Goal: Task Accomplishment & Management: Use online tool/utility

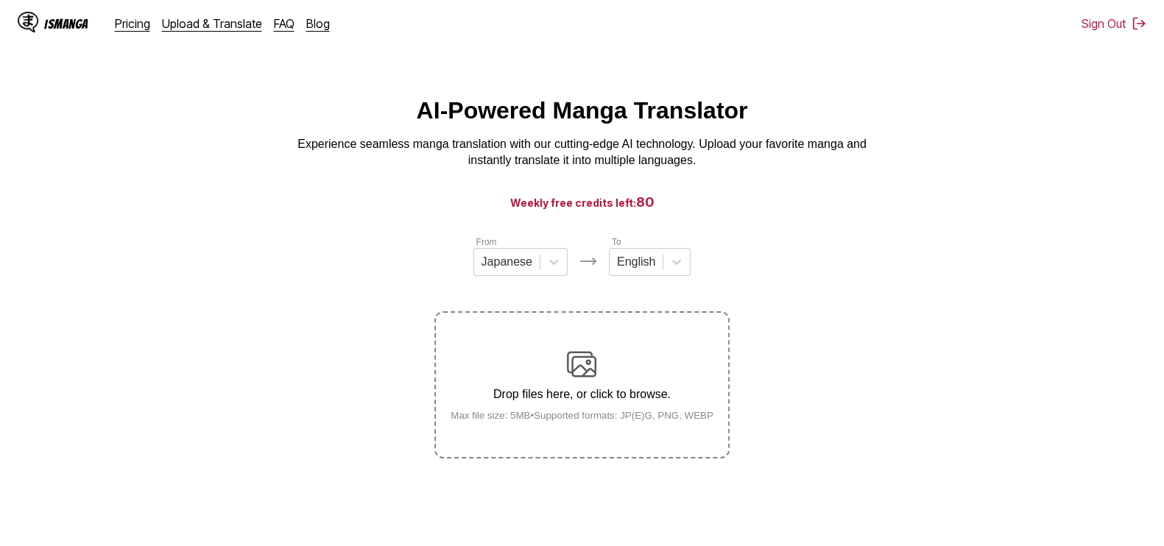
click at [549, 385] on div "Drop files here, or click to browse. Max file size: 5MB • Supported formats: JP…" at bounding box center [582, 385] width 286 height 71
click at [0, 0] on input "Drop files here, or click to browse. Max file size: 5MB • Supported formats: JP…" at bounding box center [0, 0] width 0 height 0
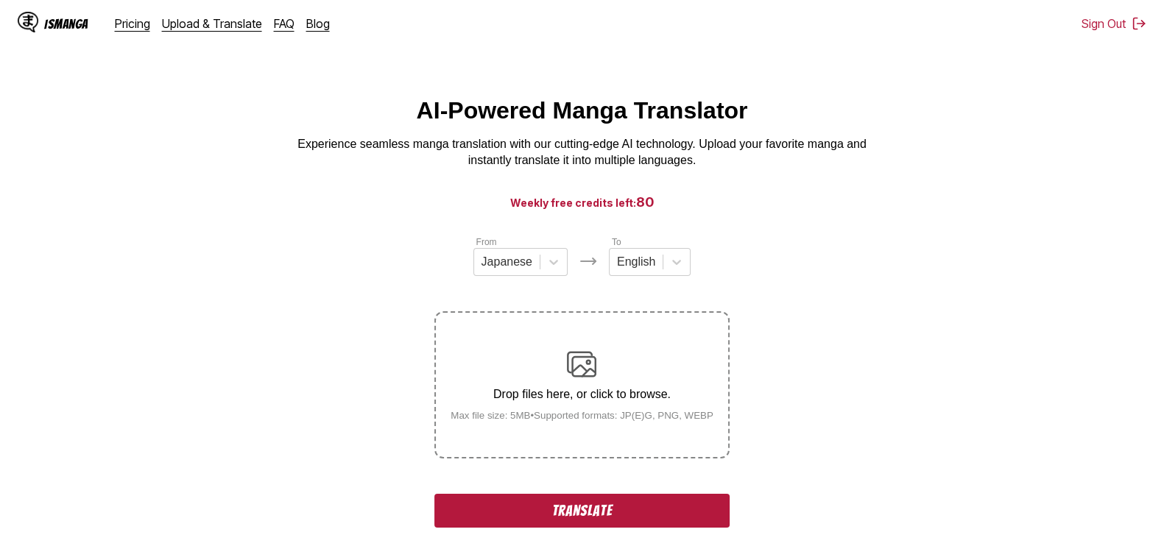
click at [545, 505] on button "Translate" at bounding box center [581, 511] width 295 height 34
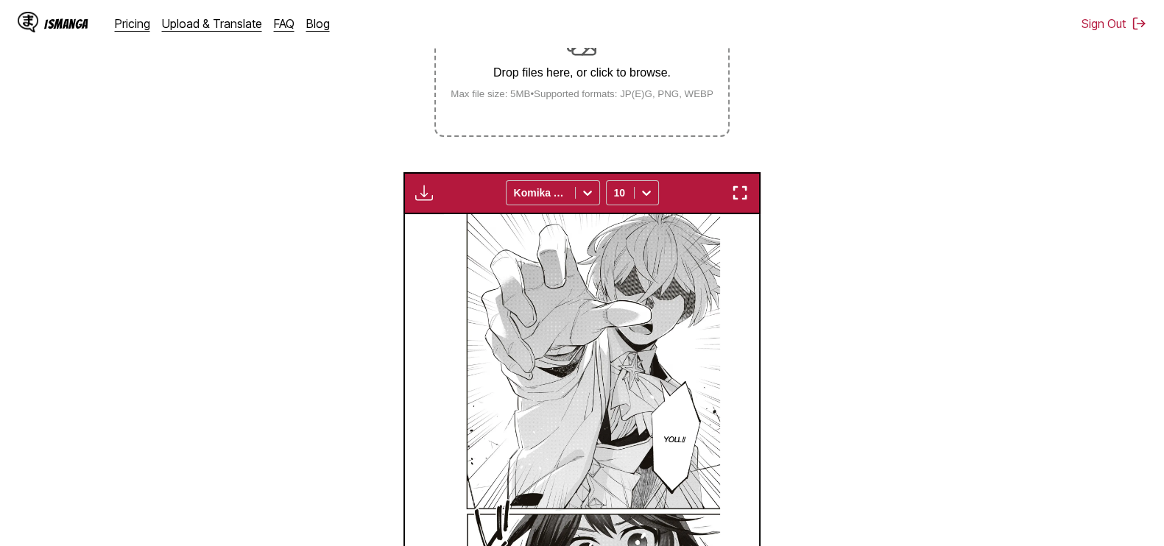
scroll to position [314, 0]
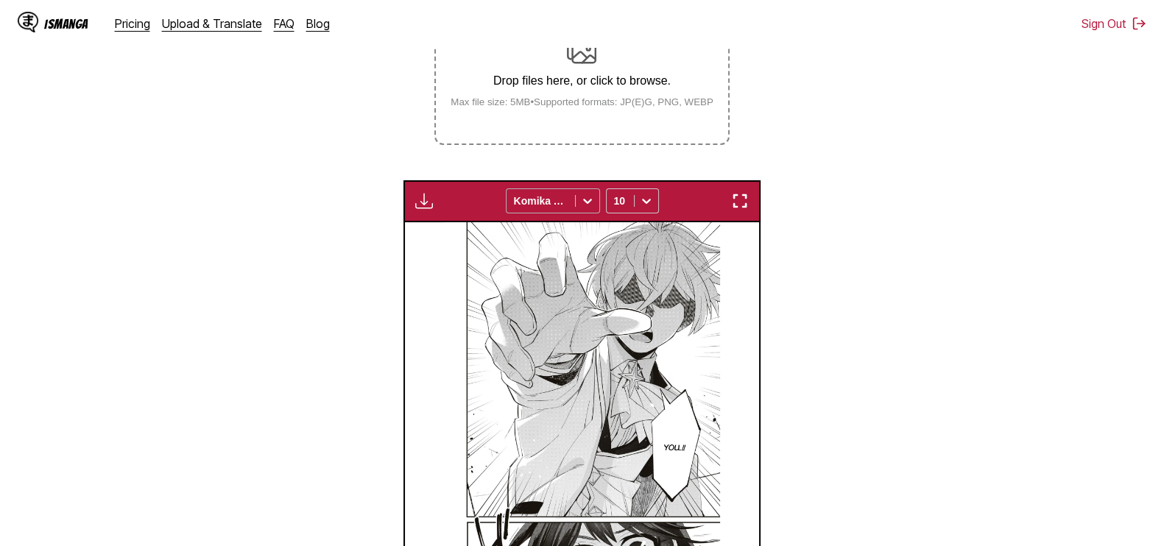
click at [559, 203] on div at bounding box center [541, 201] width 54 height 15
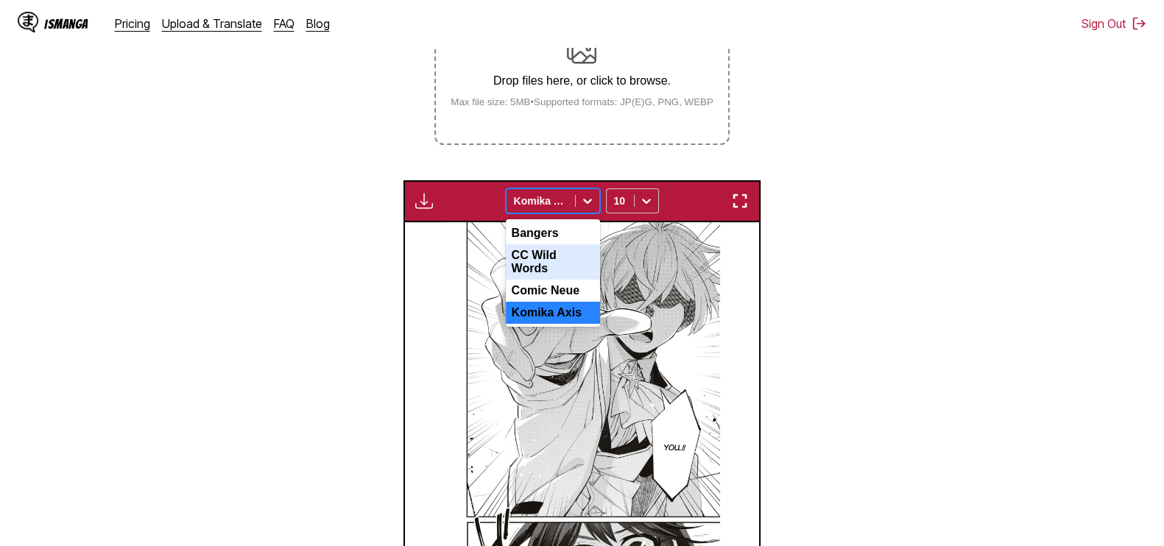
click at [555, 264] on div "CC Wild Words" at bounding box center [553, 261] width 94 height 35
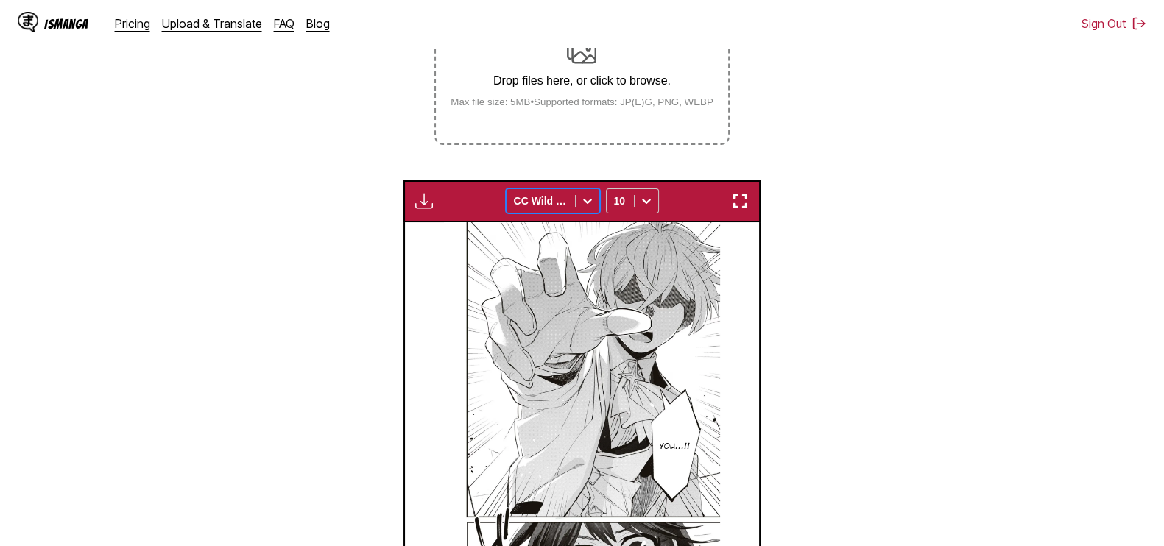
click at [569, 203] on div "CC Wild Words" at bounding box center [541, 201] width 68 height 21
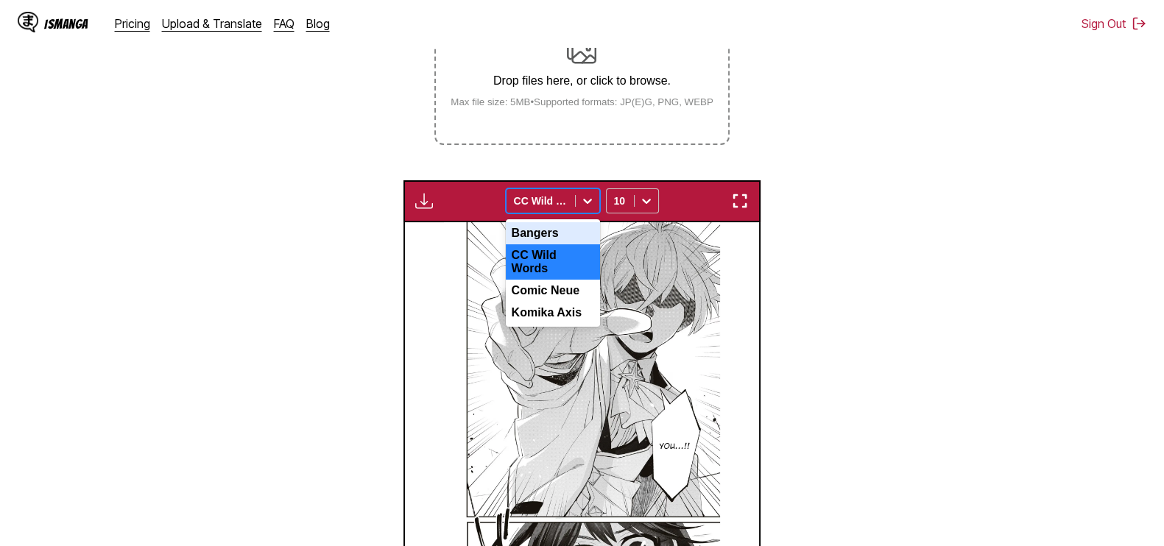
click at [552, 230] on div "Bangers" at bounding box center [553, 233] width 94 height 22
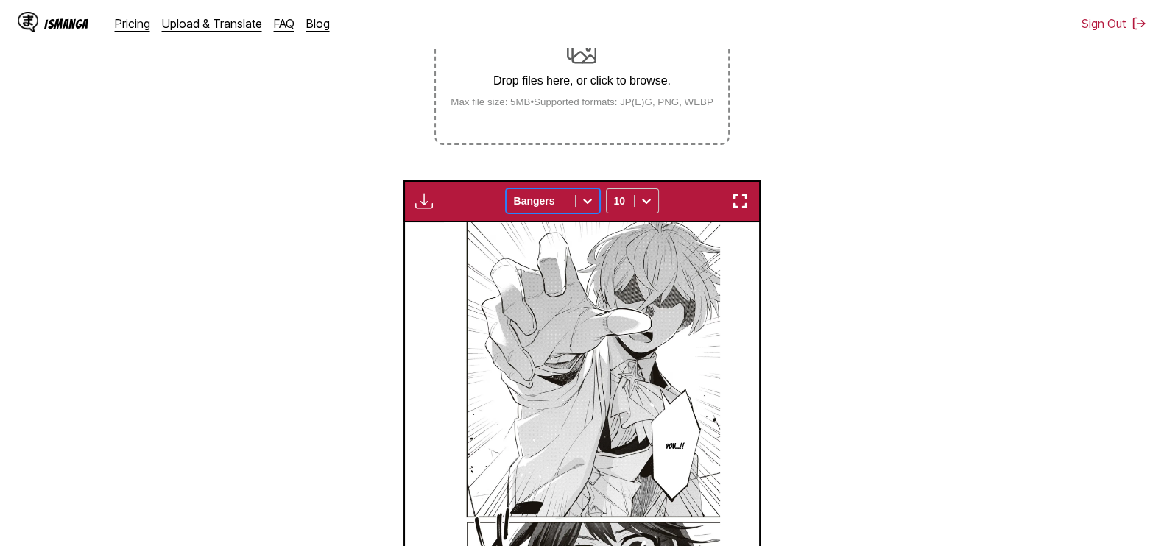
click at [571, 199] on div "Bangers" at bounding box center [541, 201] width 68 height 21
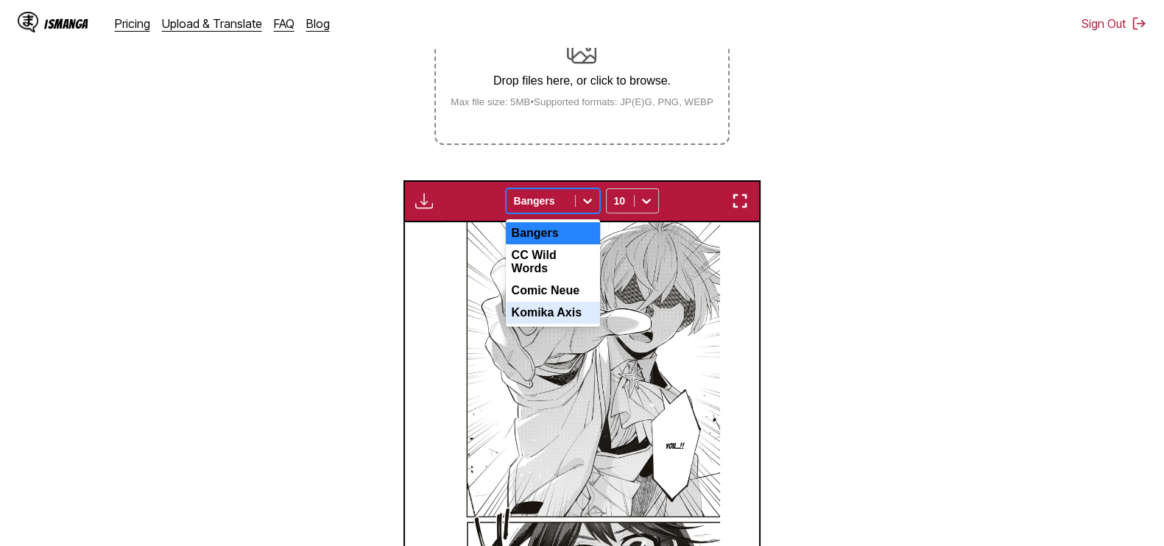
click at [571, 302] on div "Komika Axis" at bounding box center [553, 313] width 94 height 22
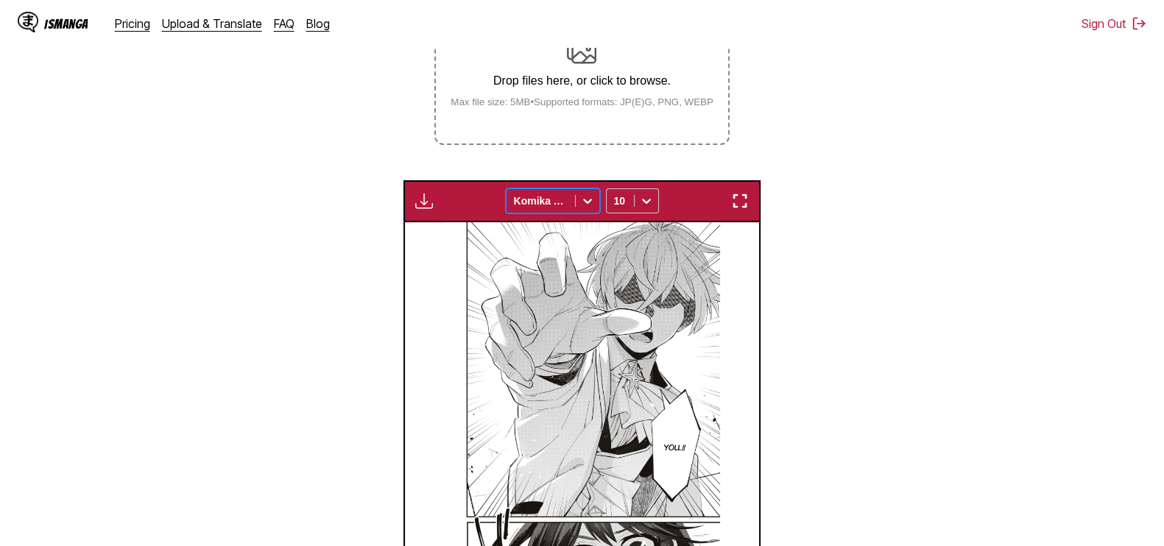
click at [578, 205] on div at bounding box center [588, 201] width 24 height 24
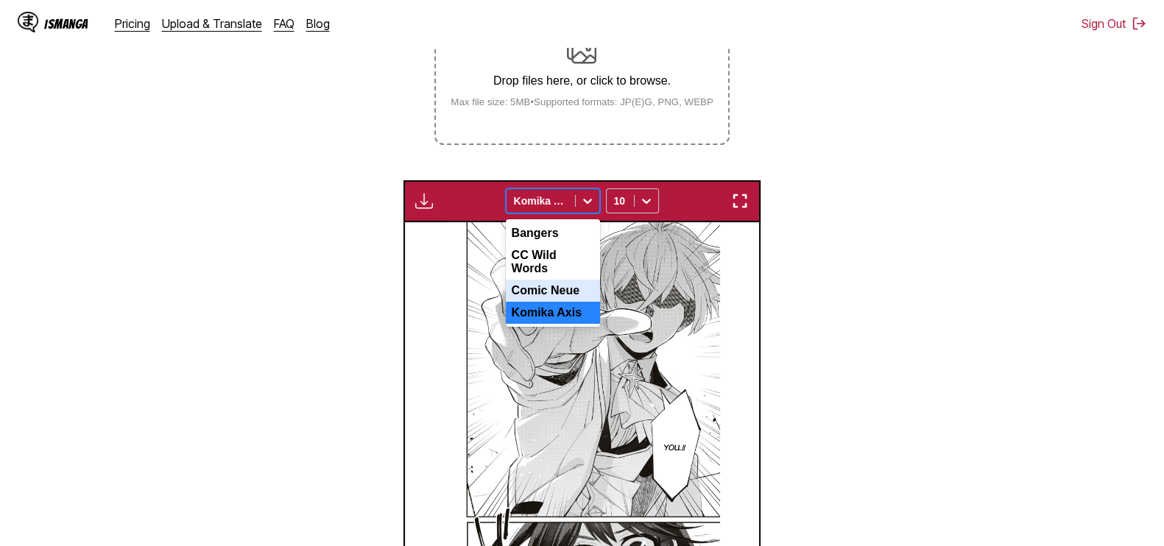
click at [563, 289] on div "Comic Neue" at bounding box center [553, 291] width 94 height 22
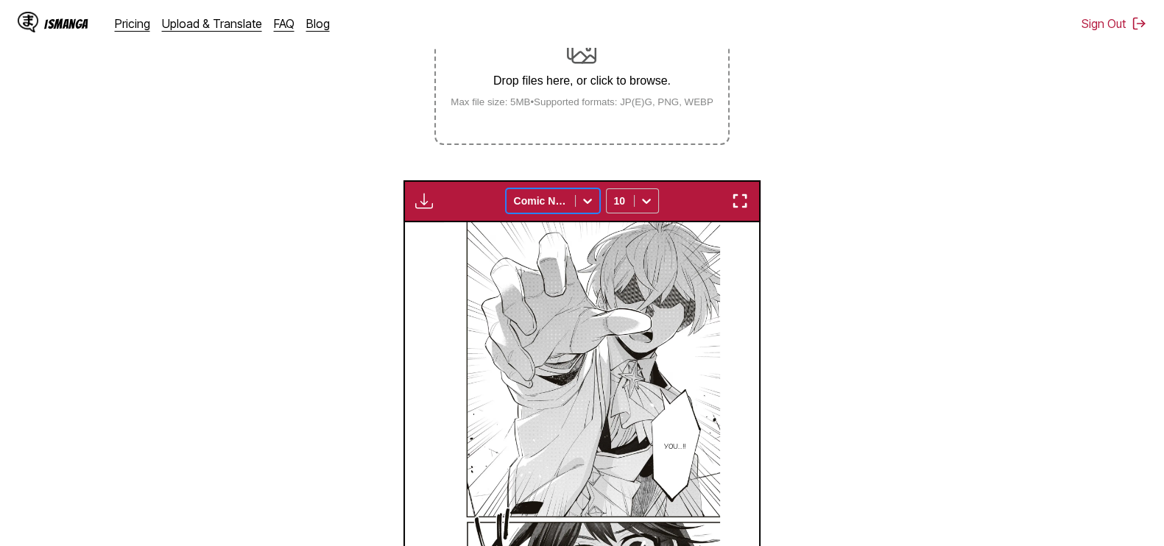
click at [551, 203] on div at bounding box center [541, 201] width 54 height 15
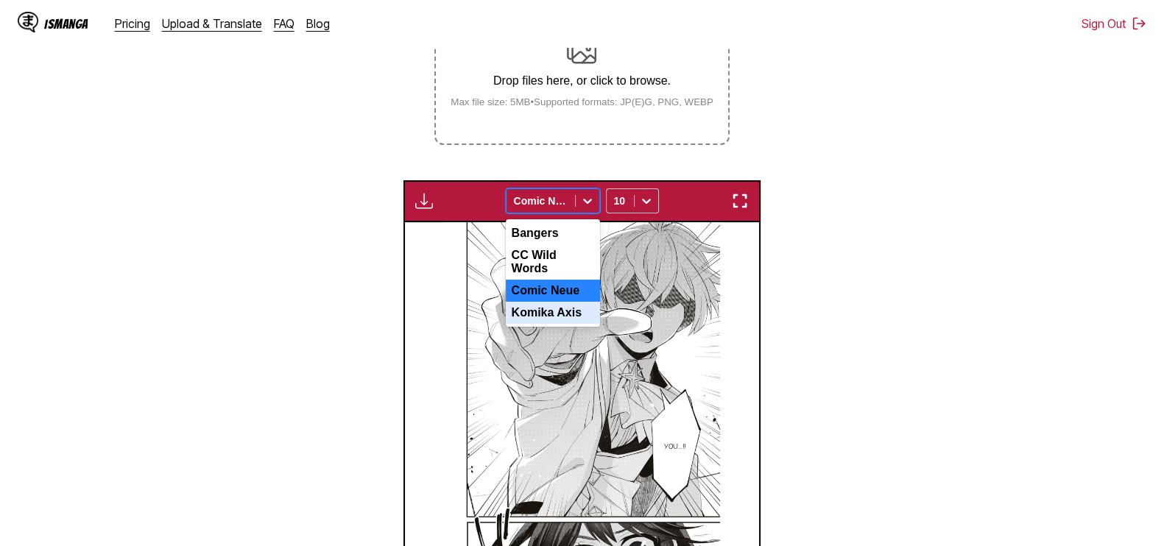
click at [555, 315] on div "Komika Axis" at bounding box center [553, 313] width 94 height 22
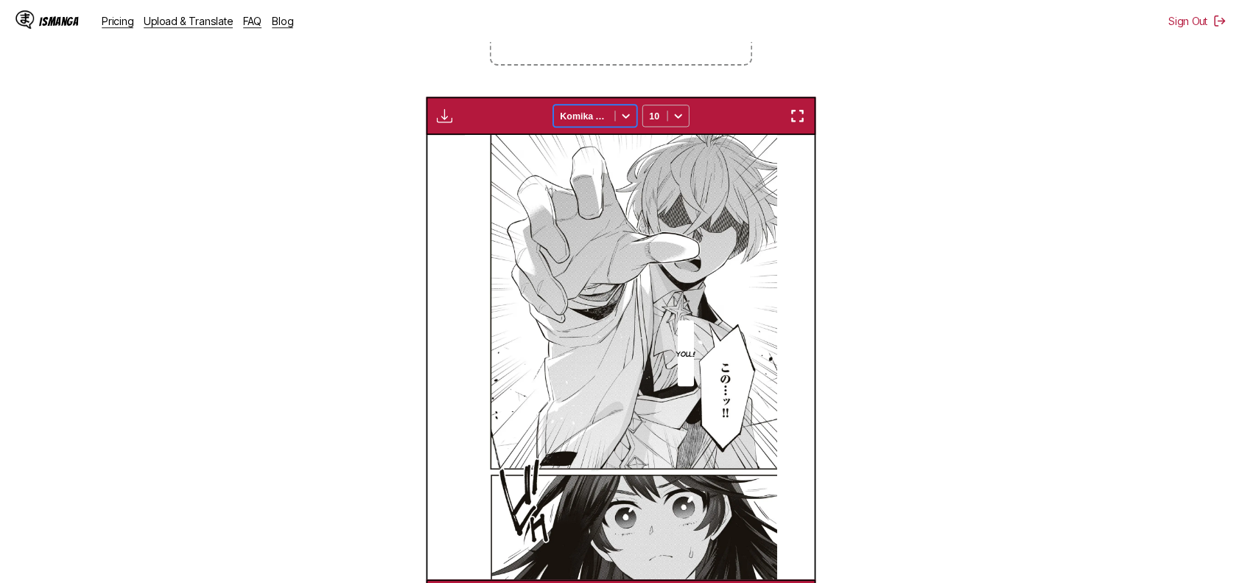
scroll to position [384, 0]
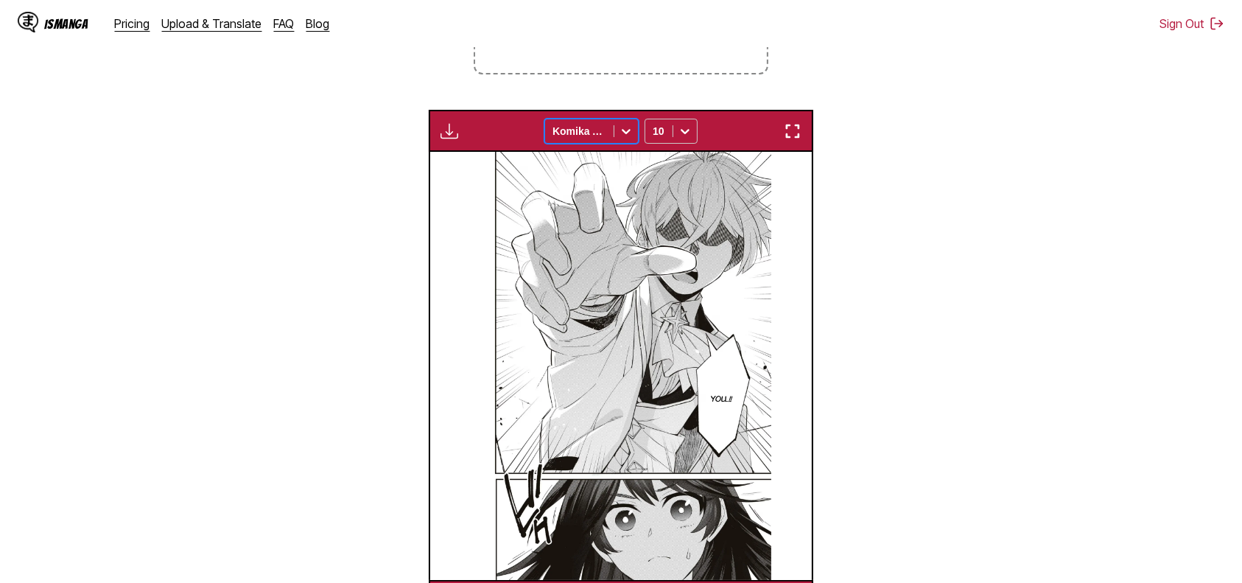
click at [607, 131] on div "Komika Axis" at bounding box center [579, 131] width 68 height 21
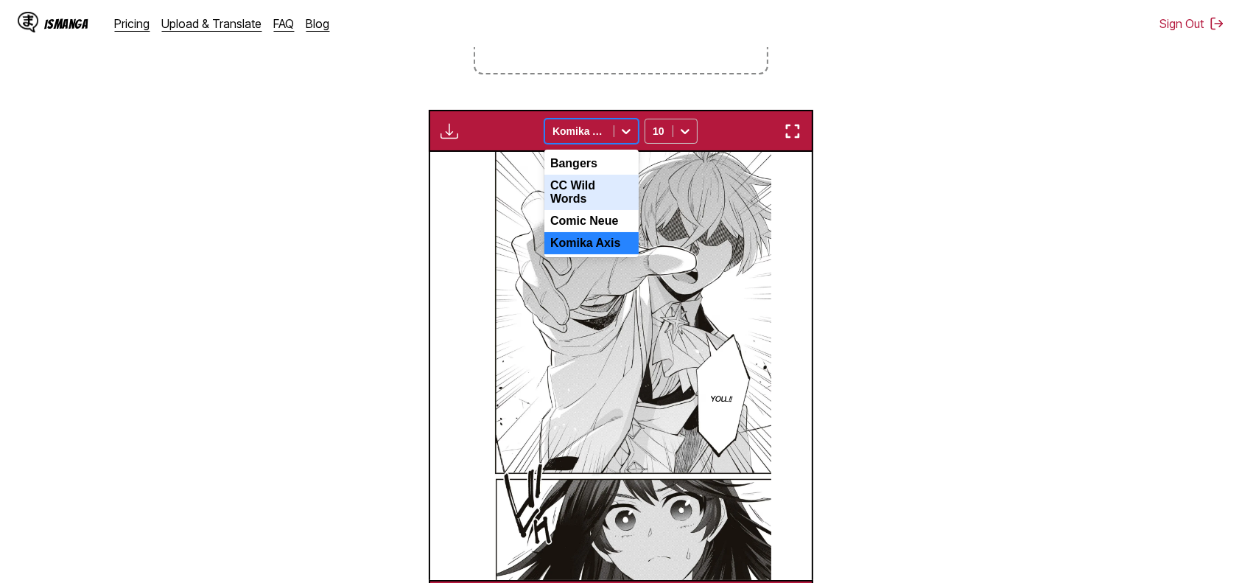
click at [594, 183] on div "CC Wild Words" at bounding box center [591, 192] width 94 height 35
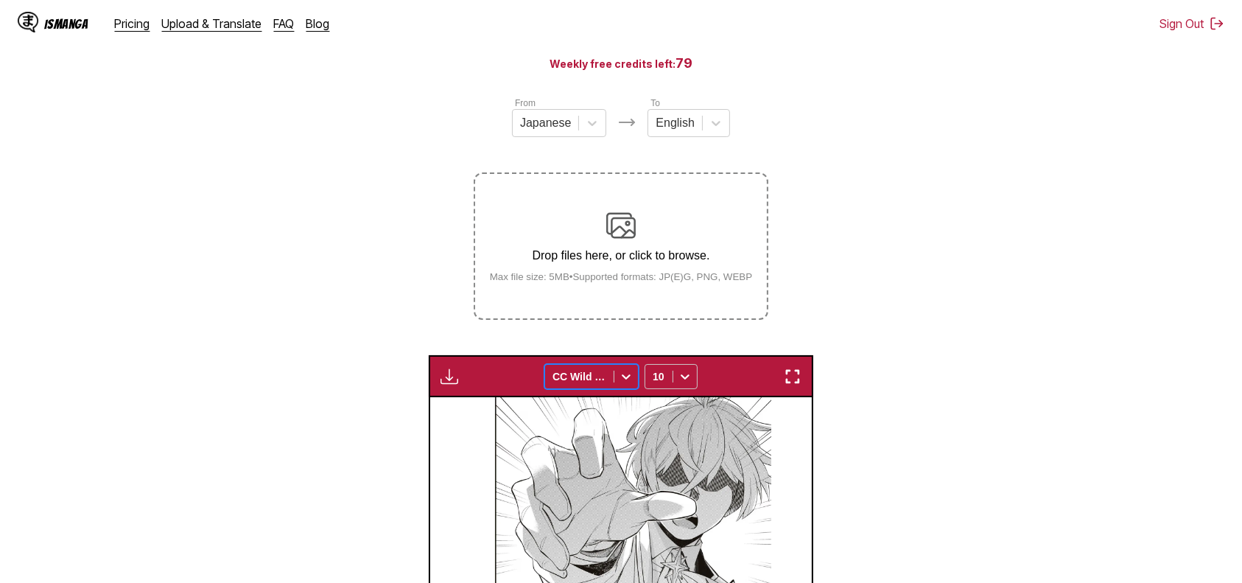
scroll to position [155, 0]
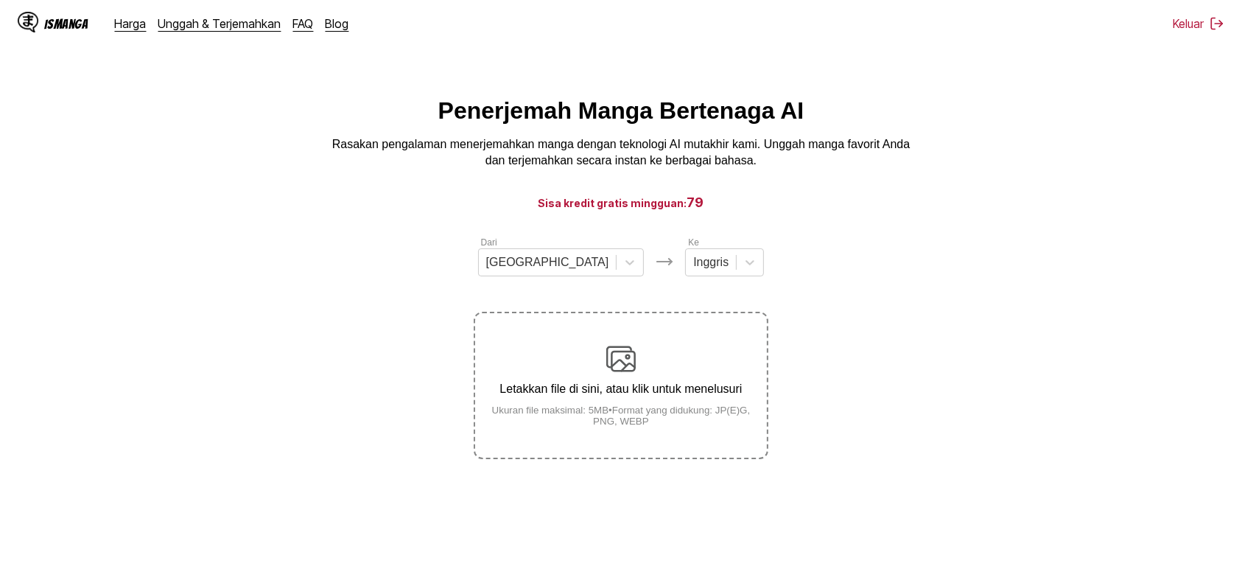
click at [566, 357] on div "Letakkan file di sini, atau klik untuk menelusuri Ukuran file maksimal: 5MB • F…" at bounding box center [621, 385] width 292 height 82
click at [0, 0] on input "Letakkan file di sini, atau klik untuk menelusuri Ukuran file maksimal: 5MB • F…" at bounding box center [0, 0] width 0 height 0
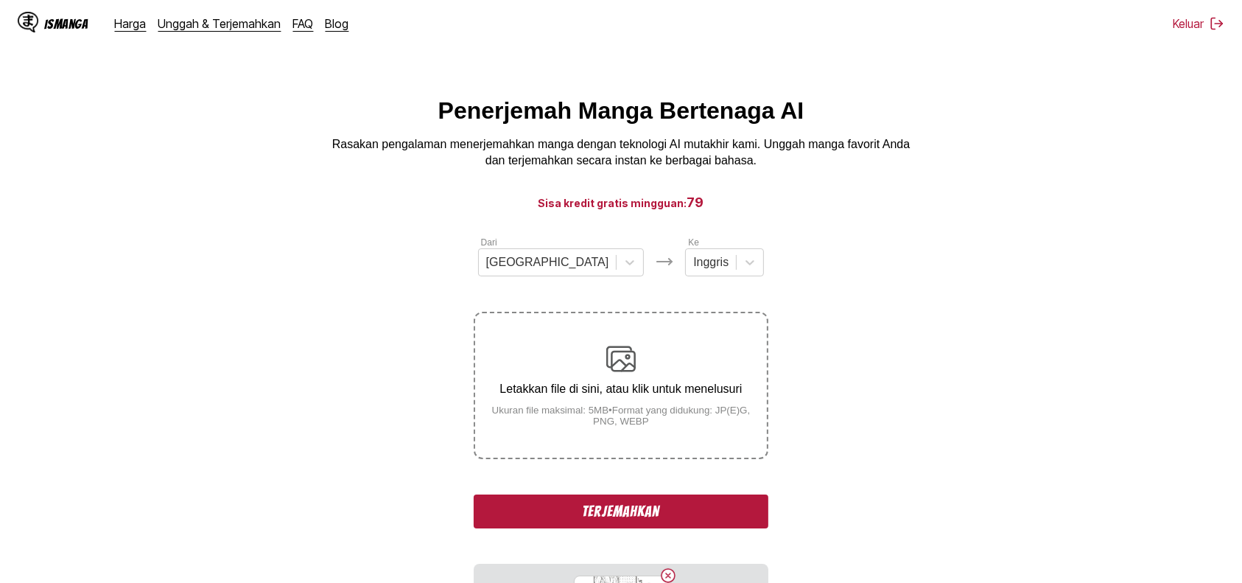
click at [570, 513] on button "Terjemahkan" at bounding box center [621, 511] width 295 height 34
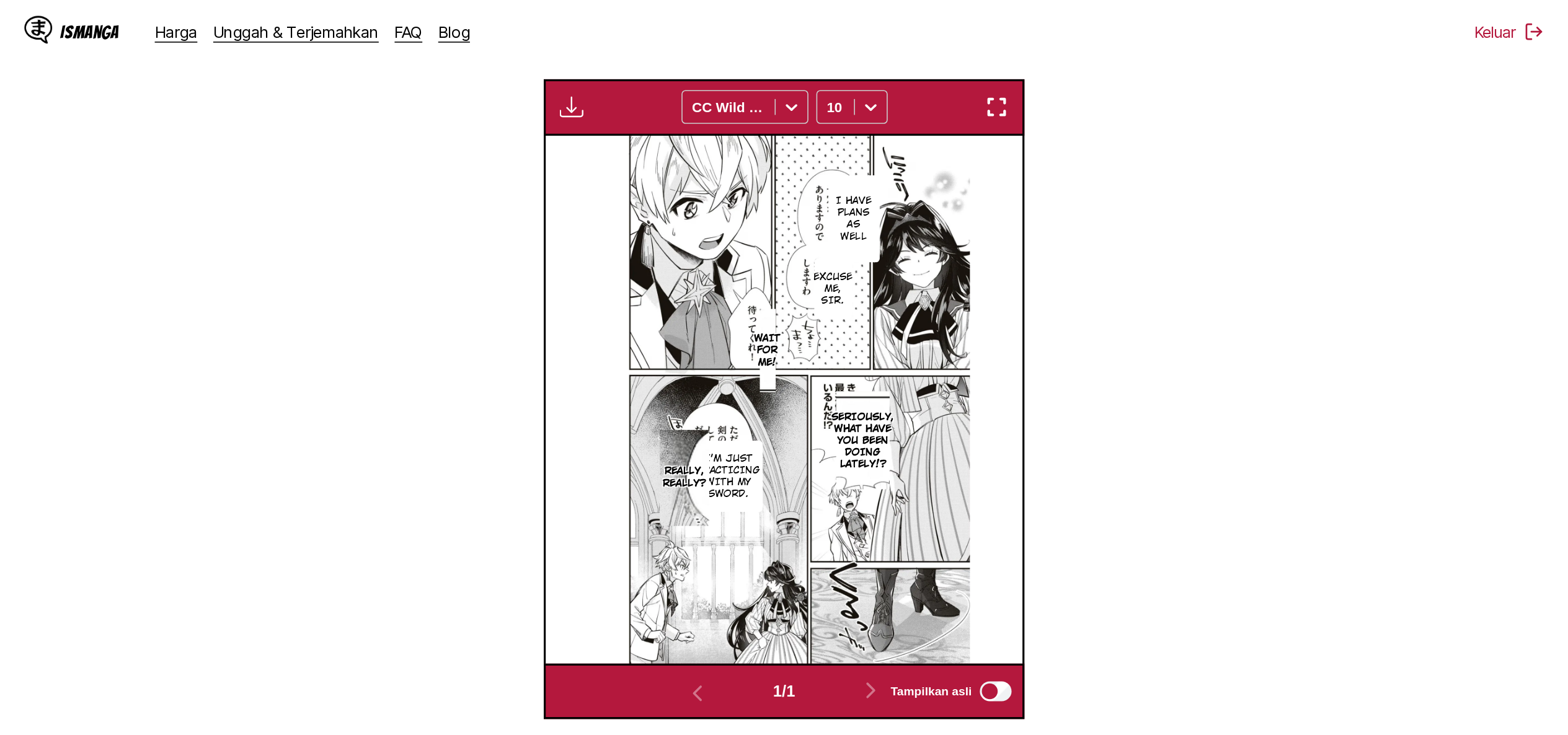
scroll to position [367, 0]
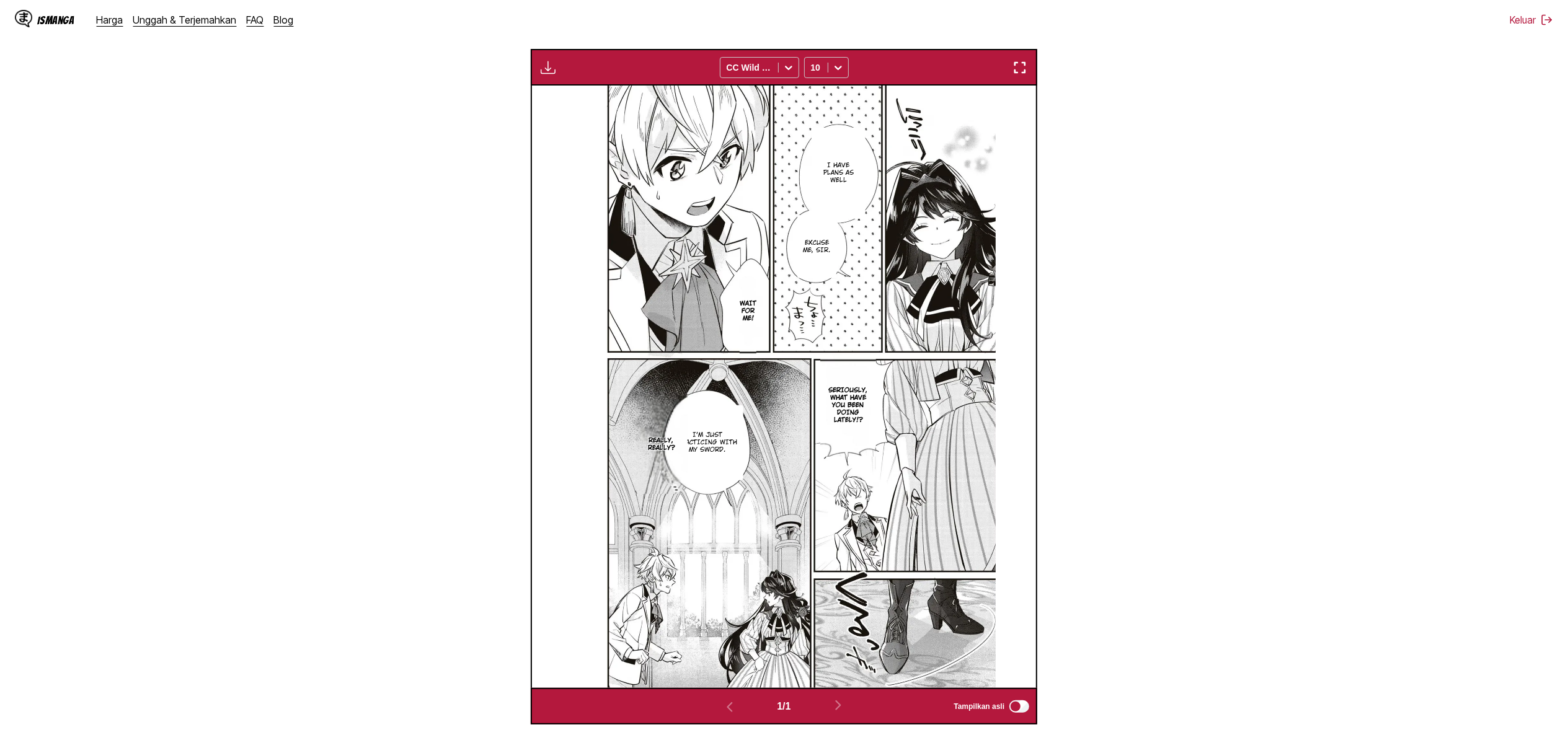
click at [1005, 73] on div "Unduh Panel Unduh Semua CC Wild Words 10" at bounding box center [784, 67] width 507 height 36
click at [545, 71] on img "button" at bounding box center [548, 67] width 15 height 15
click at [554, 79] on button "Unduh Panel" at bounding box center [582, 79] width 79 height 29
